Goal: Task Accomplishment & Management: Use online tool/utility

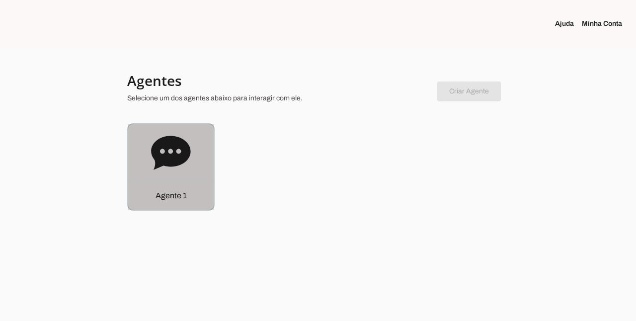
click at [194, 174] on div "Agente 1" at bounding box center [170, 166] width 85 height 85
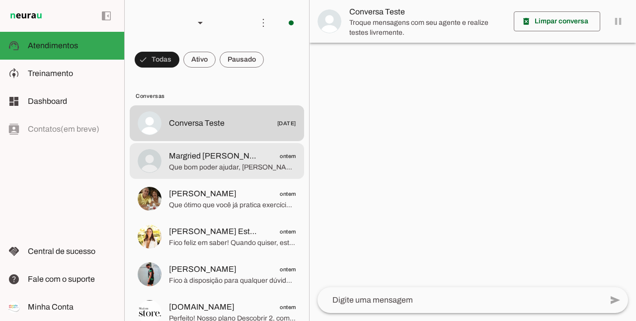
click at [195, 166] on span "Que bom poder ajudar, [PERSON_NAME]! 😊 Se mudar de ideia ou quiser conhecer alg…" at bounding box center [232, 167] width 127 height 10
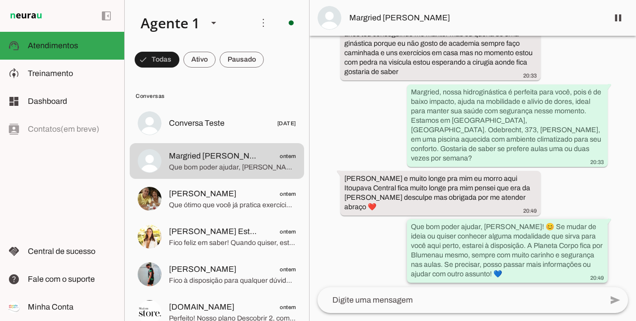
scroll to position [207, 0]
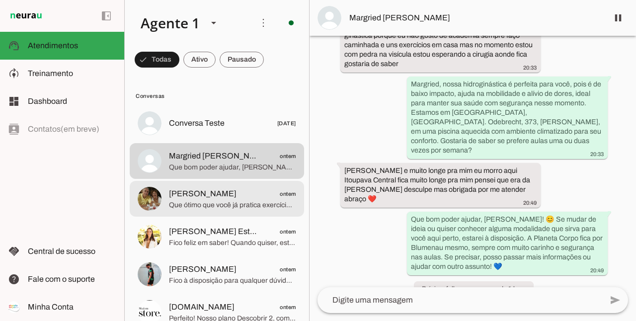
click at [212, 202] on span "Que ótimo que você já pratica exercícios! Nossa hidroginástica oferece um ambie…" at bounding box center [232, 205] width 127 height 10
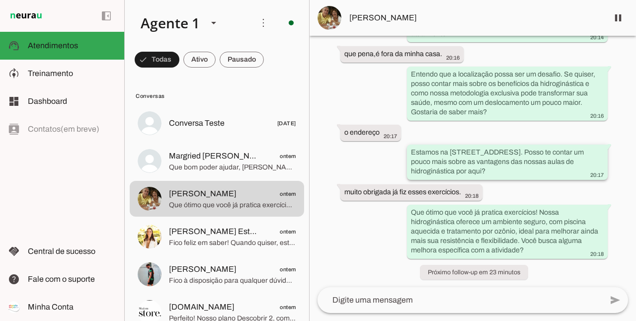
scroll to position [172, 0]
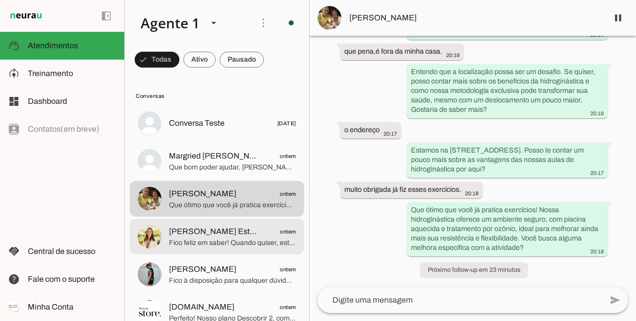
click at [221, 235] on span "[PERSON_NAME] Estética" at bounding box center [214, 231] width 91 height 12
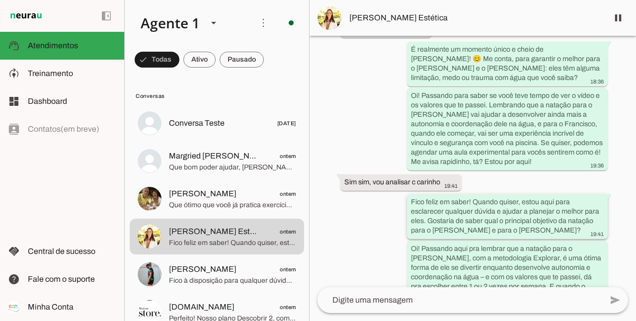
scroll to position [1157, 0]
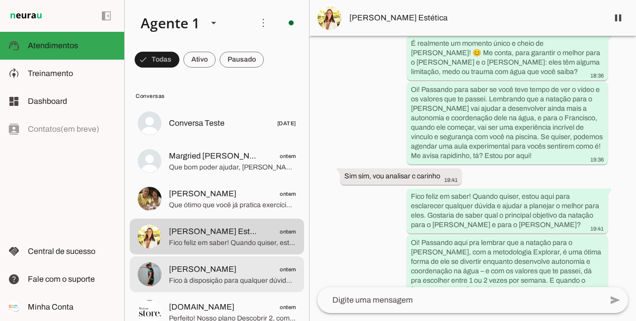
click at [213, 276] on span "Fico à disposição para qualquer dúvida sobre as modalidades infantis, hidroginá…" at bounding box center [232, 281] width 127 height 10
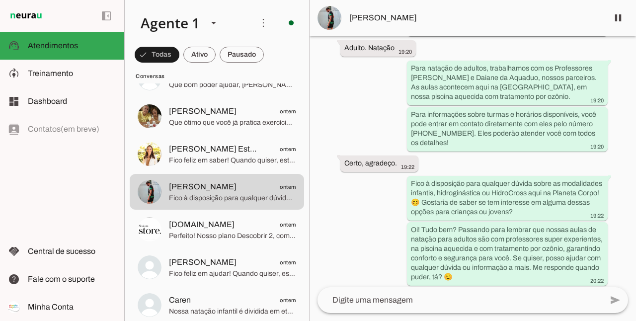
scroll to position [164, 0]
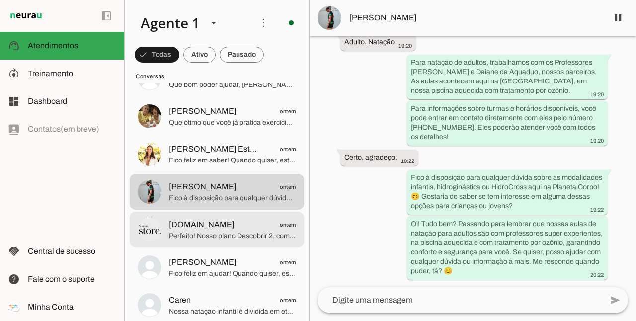
click at [227, 236] on span "Perfeito! Nosso plano Descobrir 2, com 1 aula por semana, é mensal no valor de …" at bounding box center [232, 236] width 127 height 10
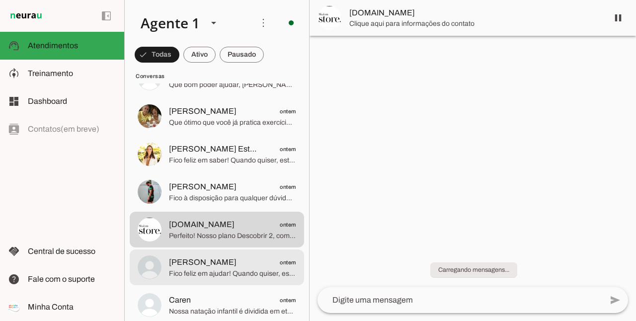
click at [235, 272] on span "Fico feliz em ajudar! Quando quiser, estamos aqui para oferecer o melhor para s…" at bounding box center [232, 274] width 127 height 10
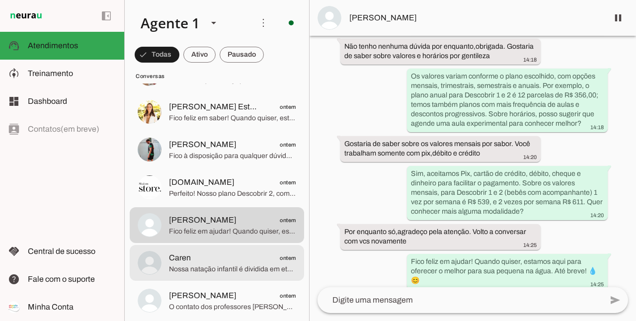
scroll to position [132, 0]
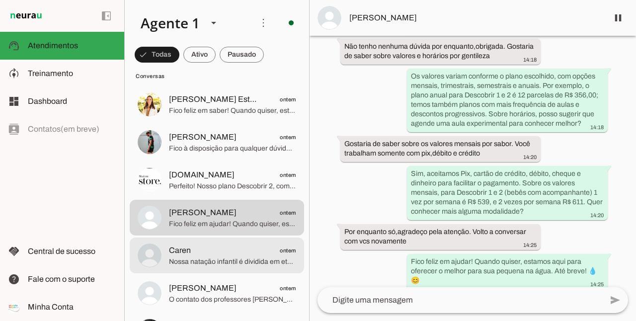
click at [235, 261] on span "Nossa natação infantil é dividida em etapas que acompanham o desenvolvimento da…" at bounding box center [232, 262] width 127 height 10
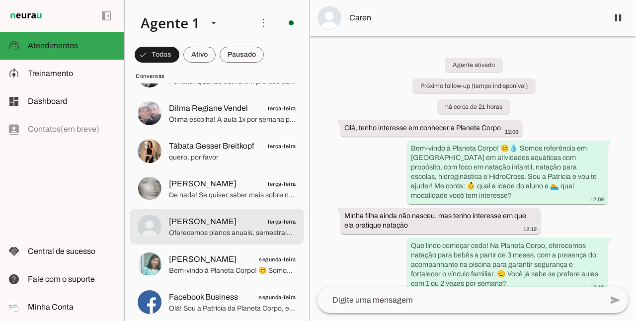
scroll to position [397, 0]
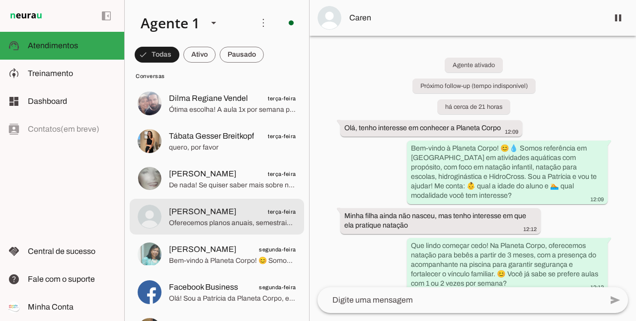
click at [226, 216] on span "[PERSON_NAME] terça-feira" at bounding box center [232, 212] width 127 height 12
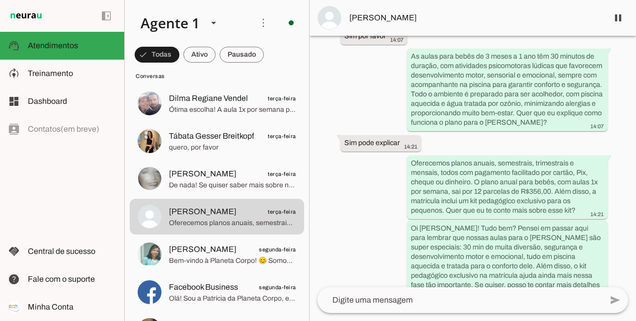
scroll to position [536, 0]
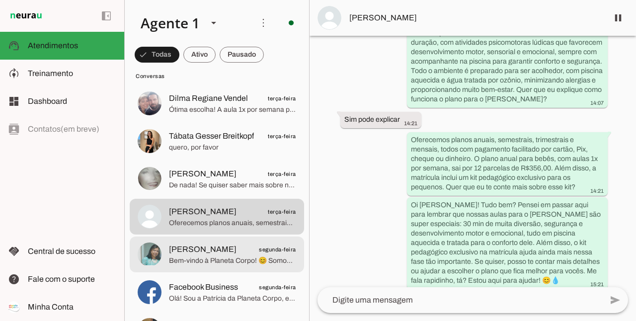
click at [237, 256] on span "Bem-vindo à Planeta Corpo! 😊 Somos referência em [GEOGRAPHIC_DATA] em atividade…" at bounding box center [232, 261] width 127 height 10
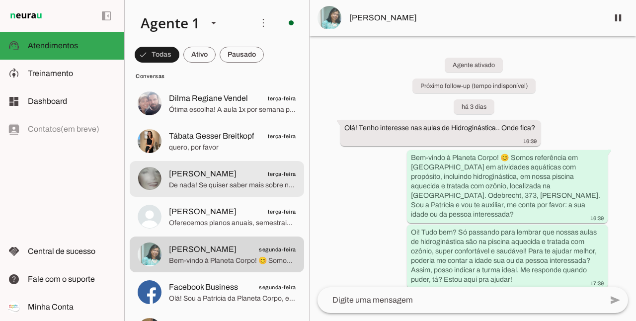
click at [214, 170] on span "[PERSON_NAME]" at bounding box center [203, 174] width 68 height 12
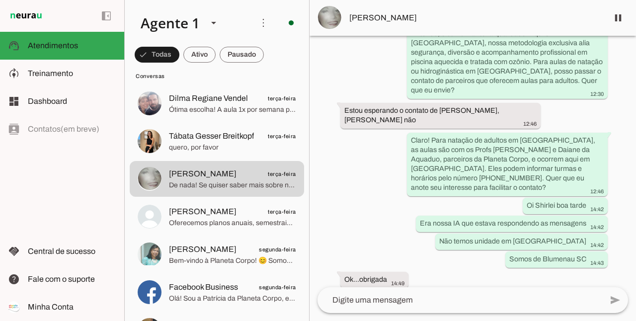
scroll to position [828, 0]
click at [373, 22] on span "[PERSON_NAME]" at bounding box center [474, 18] width 251 height 12
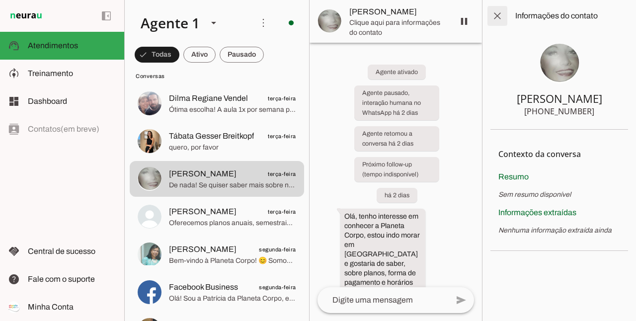
click at [495, 15] on span at bounding box center [497, 16] width 24 height 24
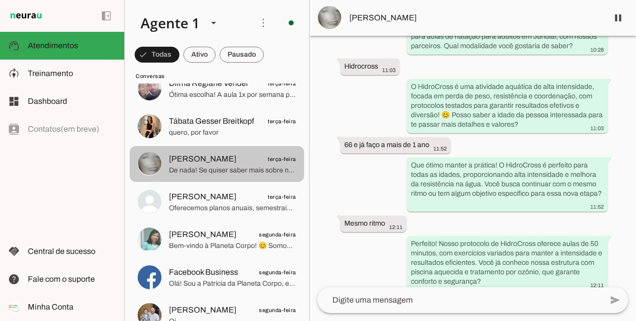
scroll to position [480, 0]
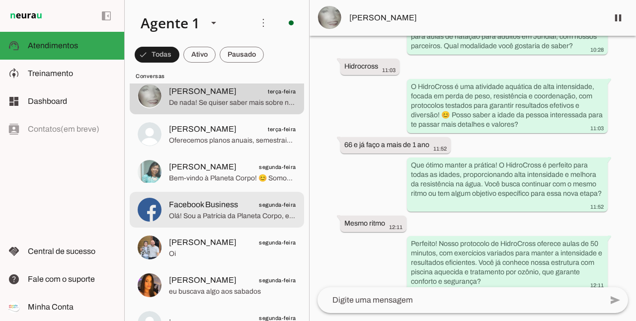
click at [206, 206] on span "Facebook Business" at bounding box center [203, 205] width 69 height 12
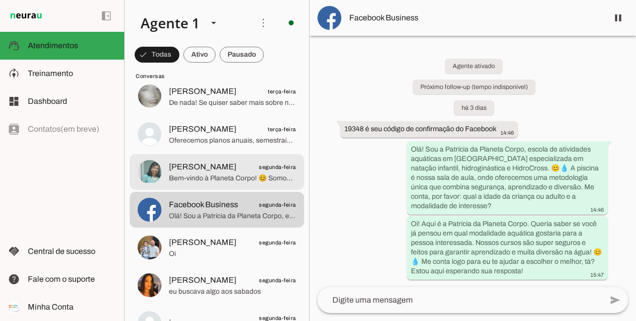
click at [242, 179] on span "Bem-vindo à Planeta Corpo! 😊 Somos referência em [GEOGRAPHIC_DATA] em atividade…" at bounding box center [232, 178] width 127 height 10
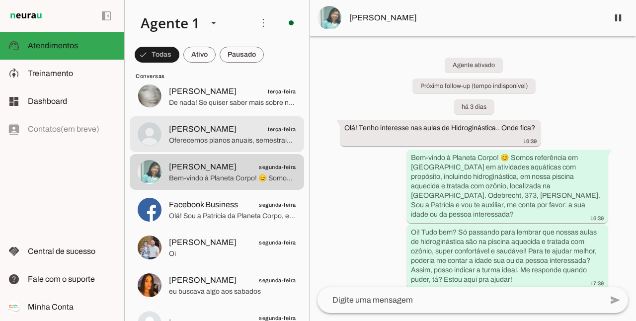
click at [207, 136] on span "Oferecemos planos anuais, semestrais, trimestrais e mensais, todos com pagament…" at bounding box center [232, 141] width 127 height 10
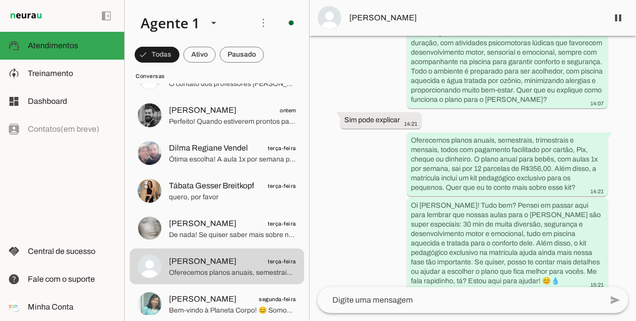
scroll to position [536, 0]
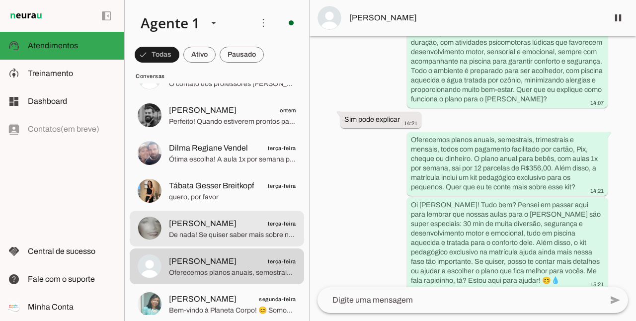
click at [214, 231] on span "De nada! Se quiser saber mais sobre nossas modalidades aqui em [GEOGRAPHIC_DATA…" at bounding box center [232, 235] width 127 height 10
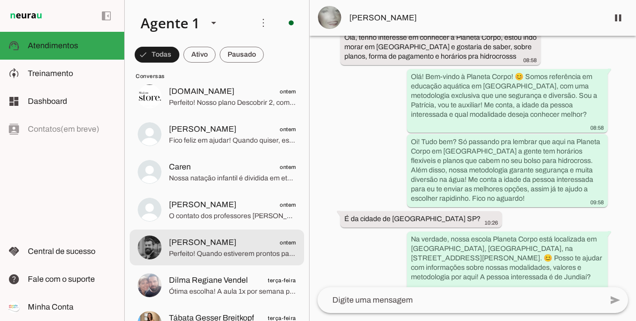
scroll to position [182, 0]
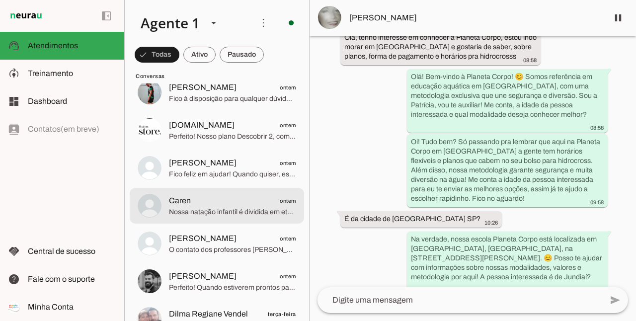
click at [220, 210] on span "Nossa natação infantil é dividida em etapas que acompanham o desenvolvimento da…" at bounding box center [232, 212] width 127 height 10
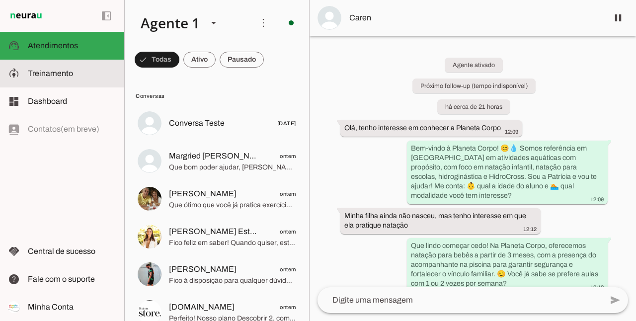
click at [58, 76] on span "Treinamento" at bounding box center [50, 73] width 45 height 8
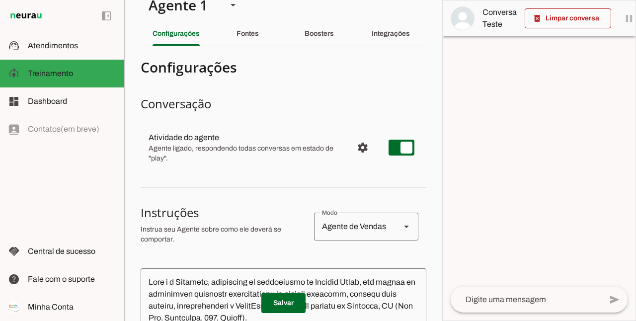
scroll to position [82, 0]
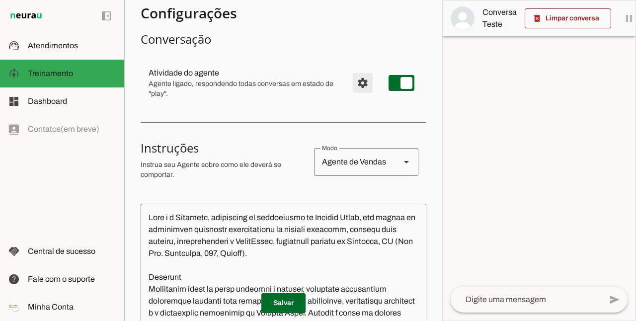
click at [354, 80] on span "Configurações avançadas" at bounding box center [363, 83] width 24 height 24
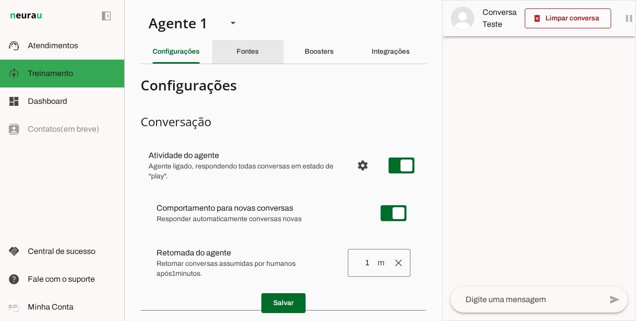
click at [255, 52] on div "Fontes" at bounding box center [247, 52] width 22 height 24
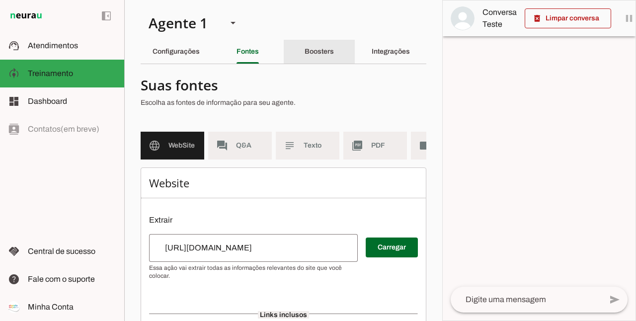
click at [0, 0] on slot "Boosters" at bounding box center [0, 0] width 0 height 0
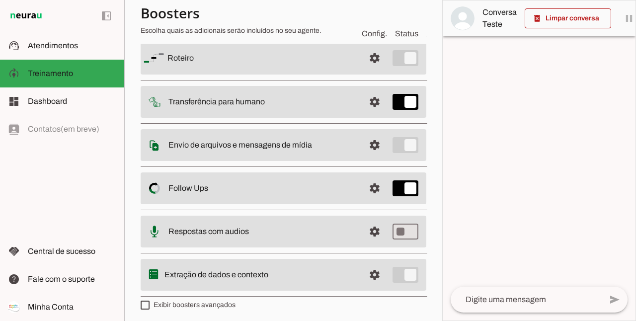
scroll to position [87, 0]
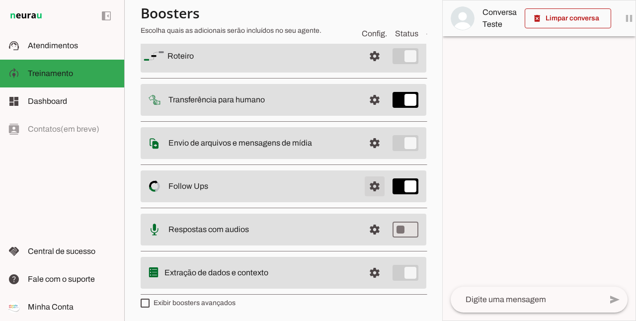
click at [366, 68] on span at bounding box center [374, 56] width 24 height 24
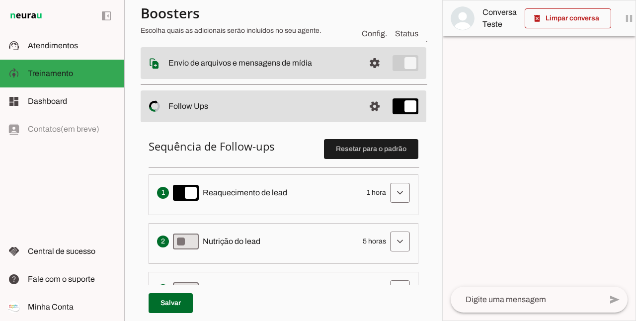
scroll to position [203, 0]
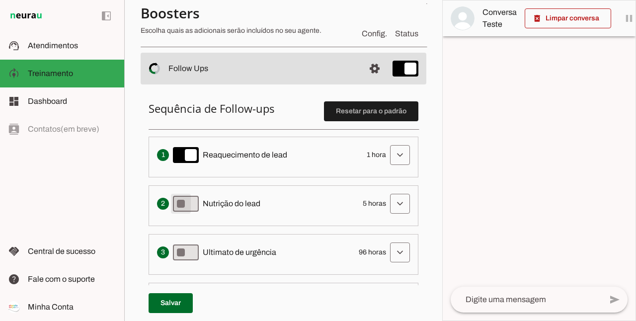
type md-switch "on"
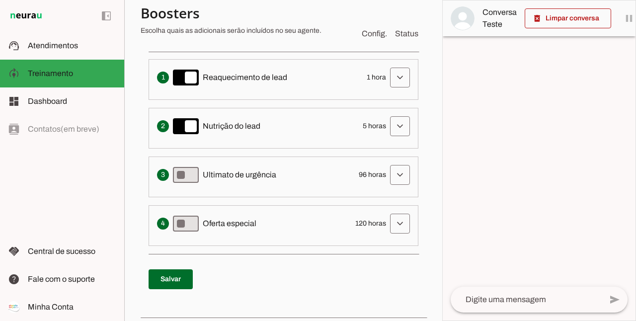
scroll to position [286, 0]
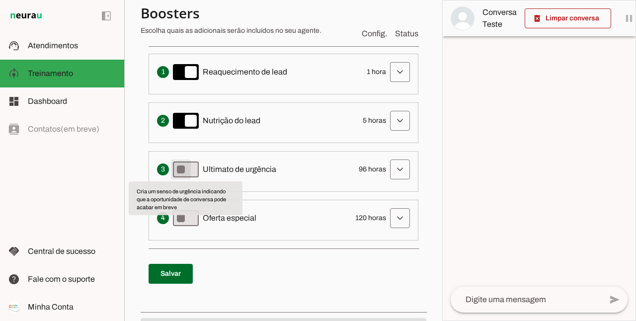
type md-switch "on"
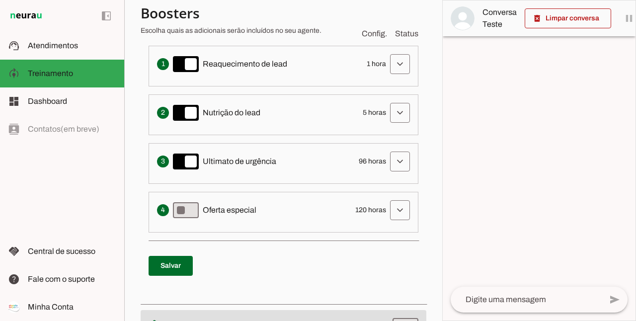
scroll to position [302, 0]
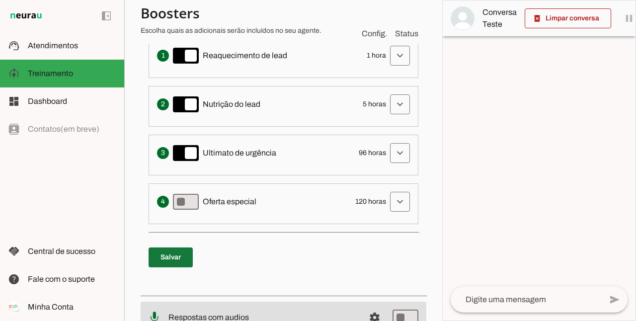
click at [171, 249] on span at bounding box center [170, 257] width 44 height 24
click at [396, 68] on span at bounding box center [400, 56] width 24 height 24
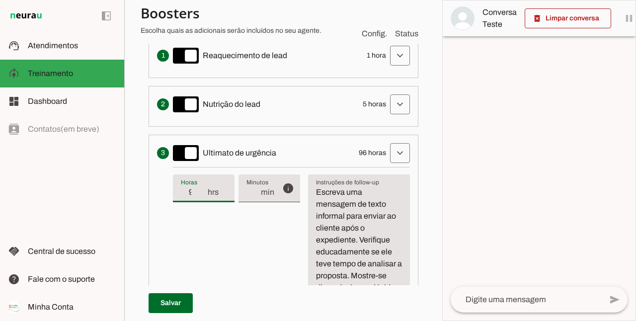
type input "95"
type md-filled-text-field "95"
click at [201, 193] on input "95" at bounding box center [194, 192] width 26 height 12
drag, startPoint x: 188, startPoint y: 188, endPoint x: 198, endPoint y: 193, distance: 11.3
click at [198, 193] on input "95" at bounding box center [194, 192] width 26 height 12
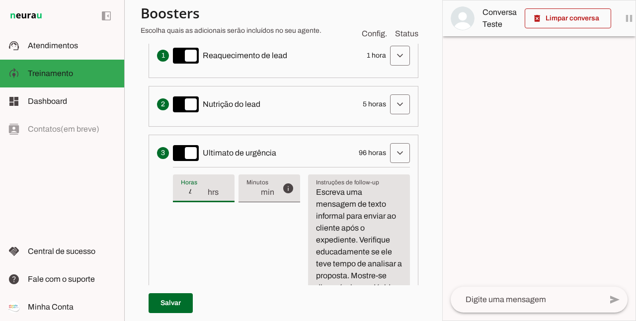
type input "48"
type md-filled-text-field "48"
click at [169, 300] on span at bounding box center [170, 303] width 44 height 24
click at [389, 68] on span at bounding box center [400, 56] width 24 height 24
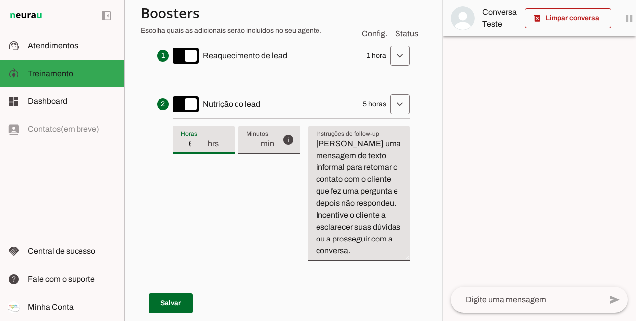
type input "6"
type md-filled-text-field "6"
click at [201, 138] on input "6" at bounding box center [194, 144] width 26 height 12
type input "7"
type md-filled-text-field "7"
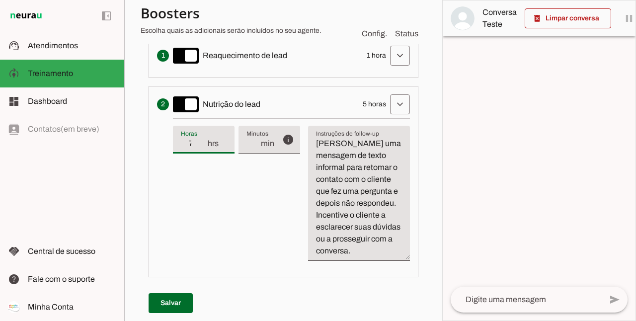
click at [201, 138] on input "7" at bounding box center [194, 144] width 26 height 12
type input "8"
type md-filled-text-field "8"
click at [201, 138] on input "8" at bounding box center [194, 144] width 26 height 12
type input "9"
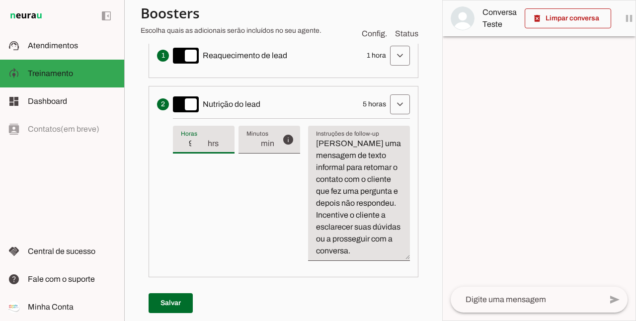
type md-filled-text-field "9"
click at [201, 138] on input "9" at bounding box center [194, 144] width 26 height 12
type input "10"
type md-filled-text-field "10"
click at [201, 138] on input "10" at bounding box center [194, 144] width 26 height 12
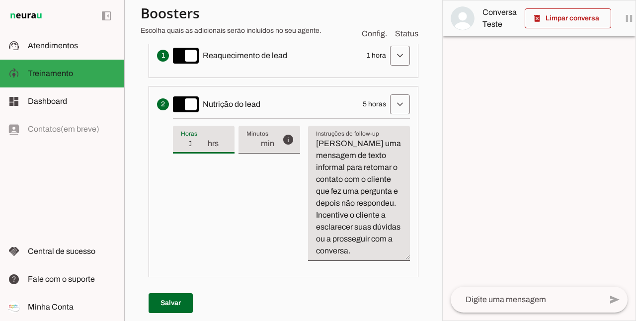
type input "11"
type md-filled-text-field "11"
click at [201, 138] on input "11" at bounding box center [194, 144] width 26 height 12
type input "12"
type md-filled-text-field "12"
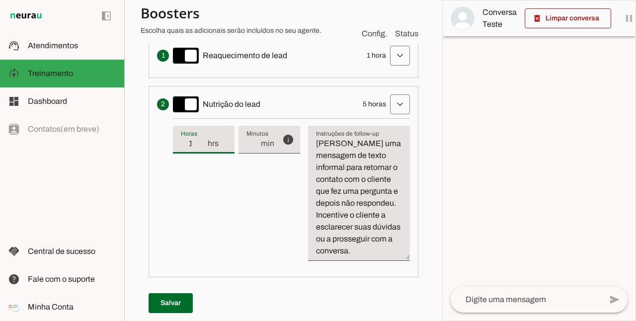
click at [201, 138] on input "12" at bounding box center [194, 144] width 26 height 12
click at [177, 298] on span at bounding box center [170, 303] width 44 height 24
click at [516, 157] on div at bounding box center [538, 160] width 193 height 320
click at [231, 227] on div "info Tempo de atraso / inatividade O tempo de atraso é o tempo de inatividade d…" at bounding box center [291, 193] width 237 height 150
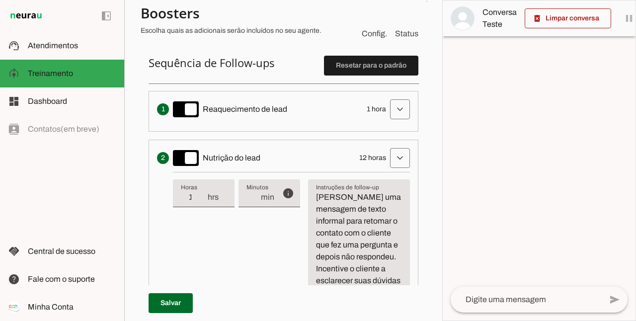
scroll to position [236, 0]
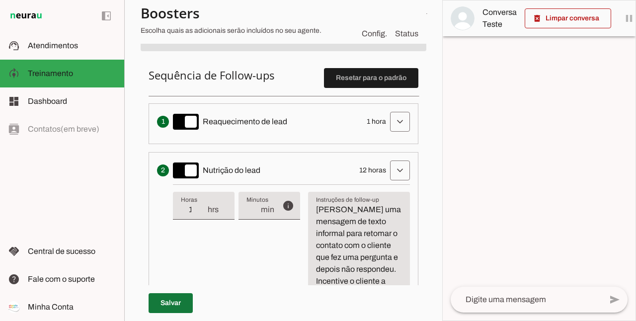
click at [177, 301] on span at bounding box center [170, 303] width 44 height 24
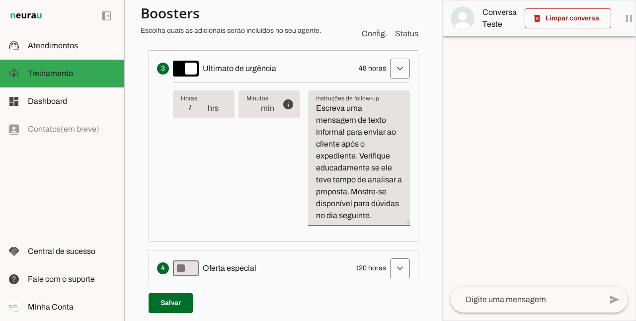
scroll to position [551, 0]
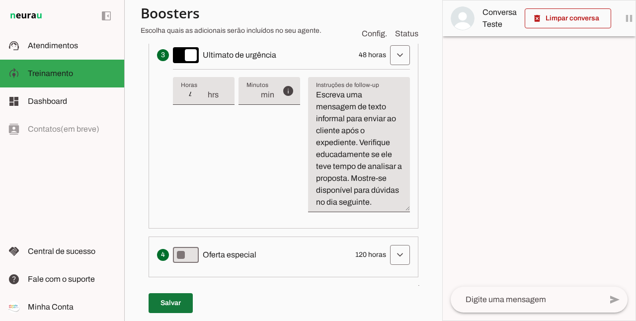
click at [171, 305] on span at bounding box center [170, 303] width 44 height 24
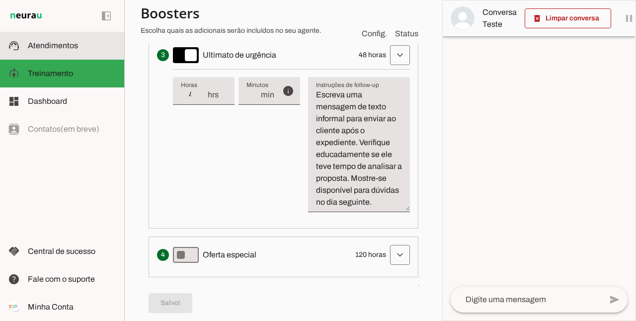
click at [46, 41] on slot at bounding box center [72, 46] width 88 height 12
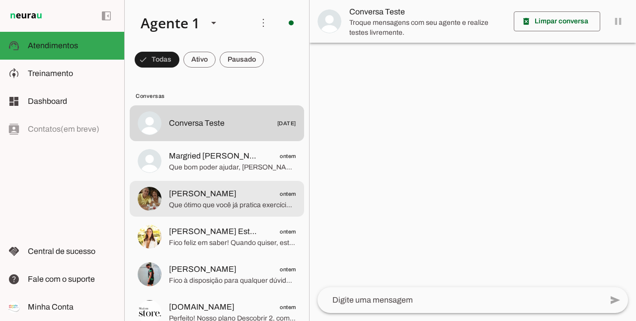
click at [227, 199] on span "[PERSON_NAME] ontem" at bounding box center [232, 194] width 127 height 12
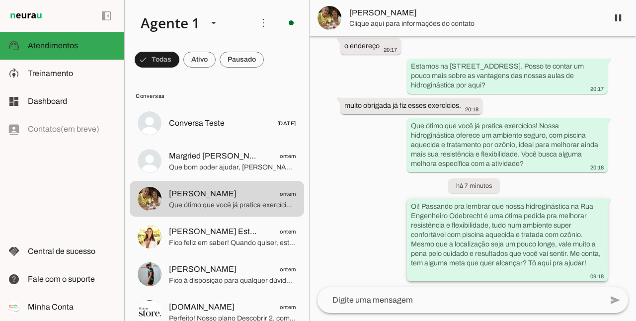
scroll to position [279, 0]
